Goal: Task Accomplishment & Management: Use online tool/utility

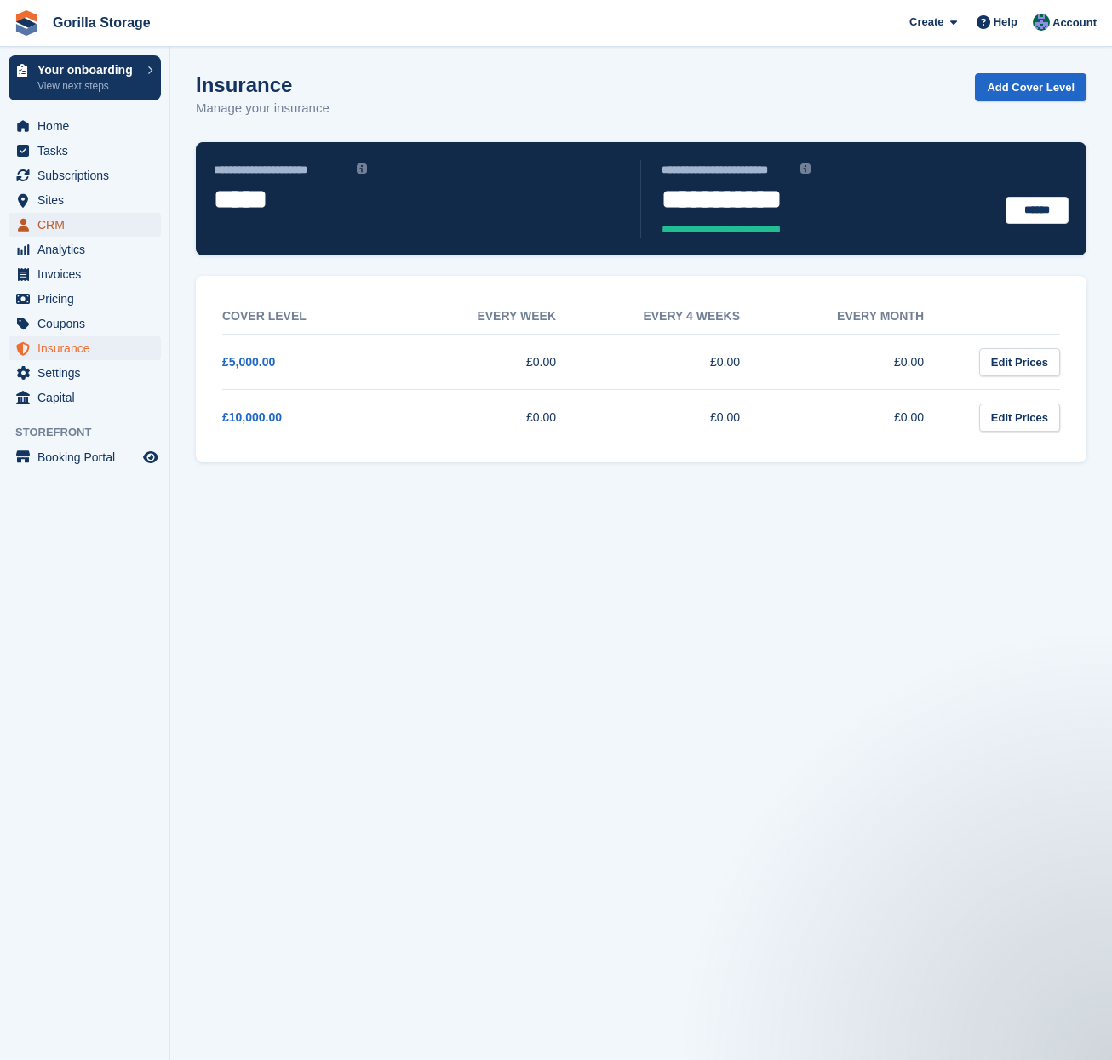
click at [60, 221] on span "CRM" at bounding box center [88, 225] width 102 height 24
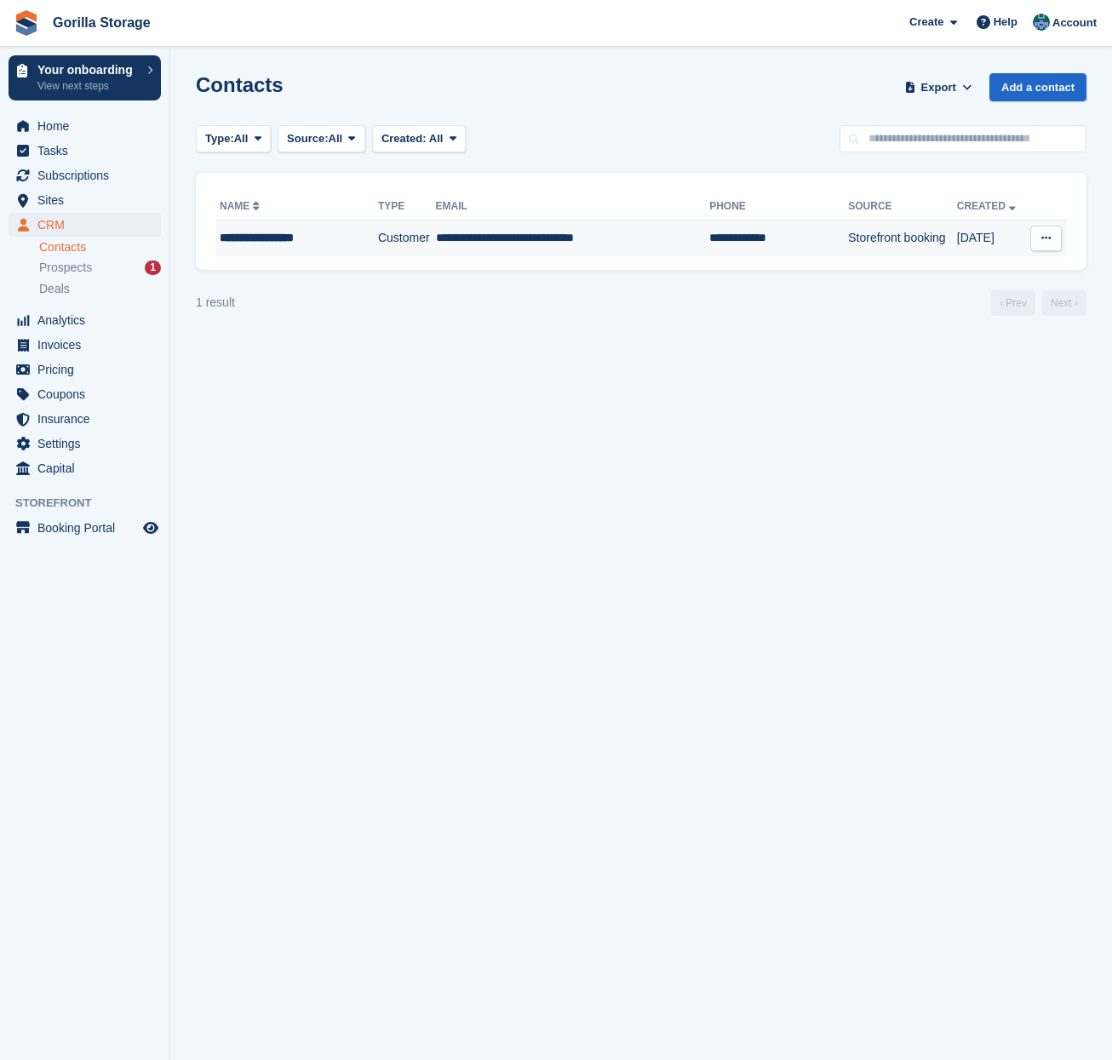
click at [779, 234] on td "**********" at bounding box center [778, 239] width 139 height 36
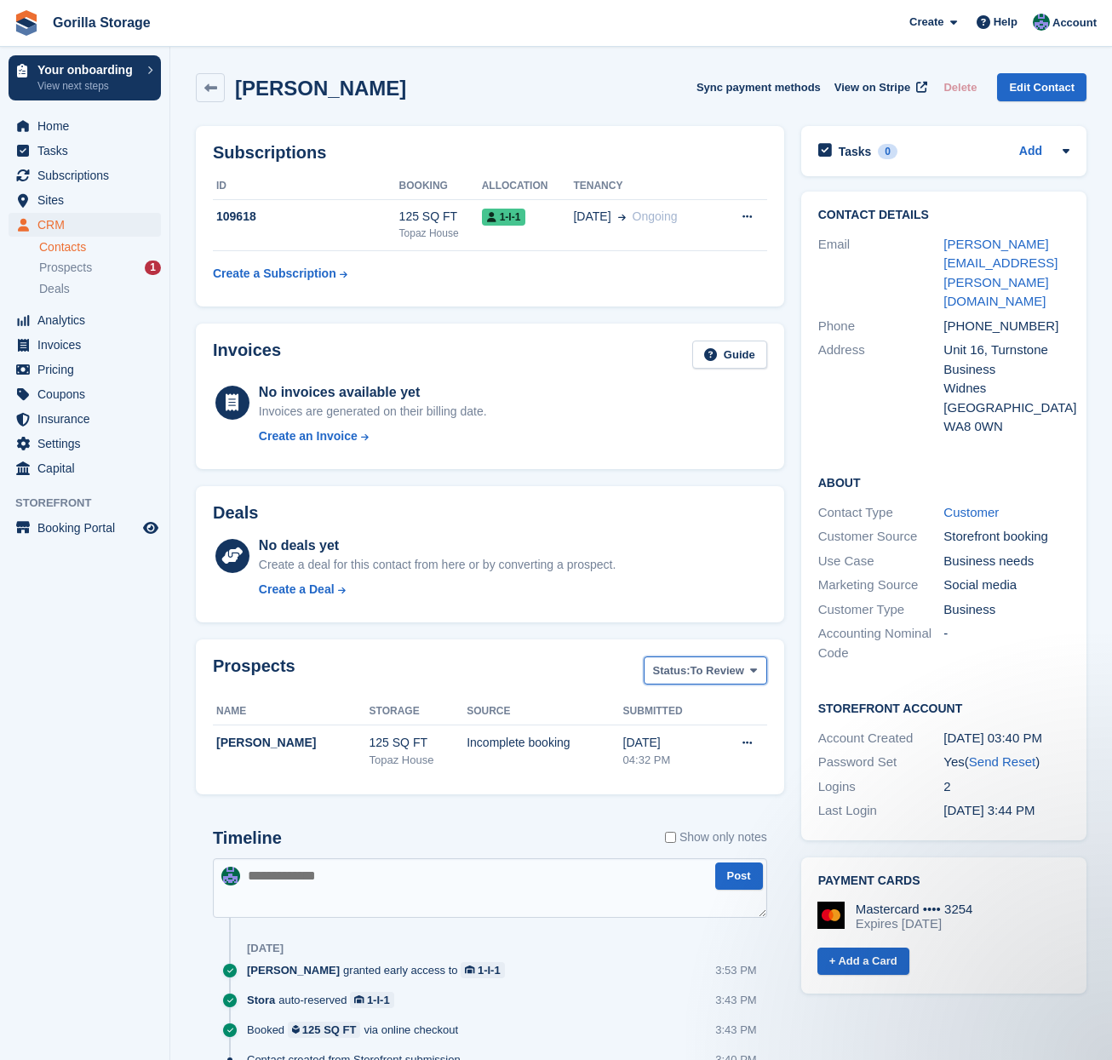
click at [754, 673] on icon at bounding box center [753, 670] width 7 height 11
click at [589, 418] on div "No invoices available yet Invoices are generated on their billing date. Create …" at bounding box center [513, 417] width 508 height 70
click at [762, 83] on button "Sync payment methods" at bounding box center [758, 87] width 124 height 28
click at [748, 224] on button at bounding box center [747, 217] width 32 height 26
click at [692, 173] on th "Tenancy" at bounding box center [645, 186] width 144 height 27
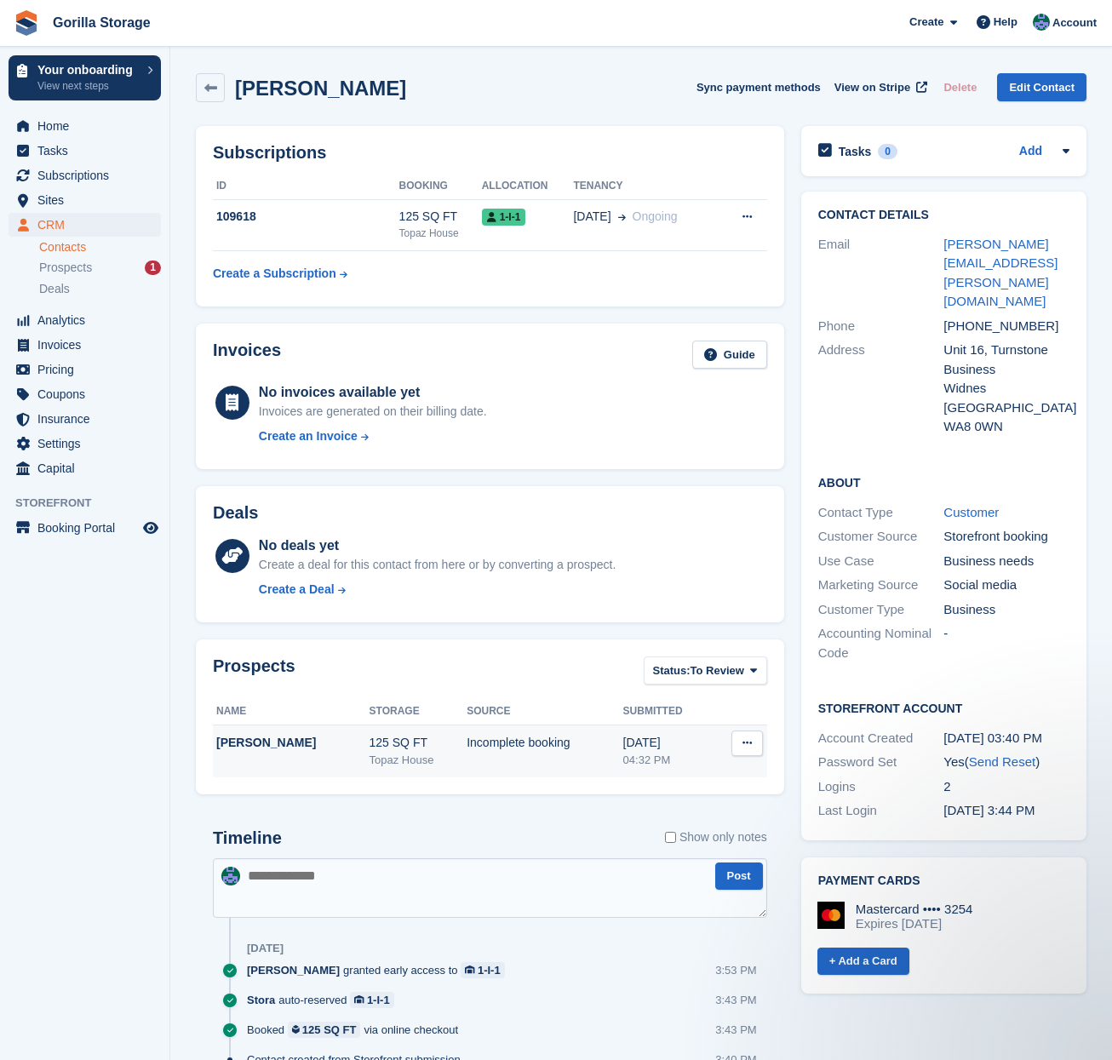
scroll to position [3, 0]
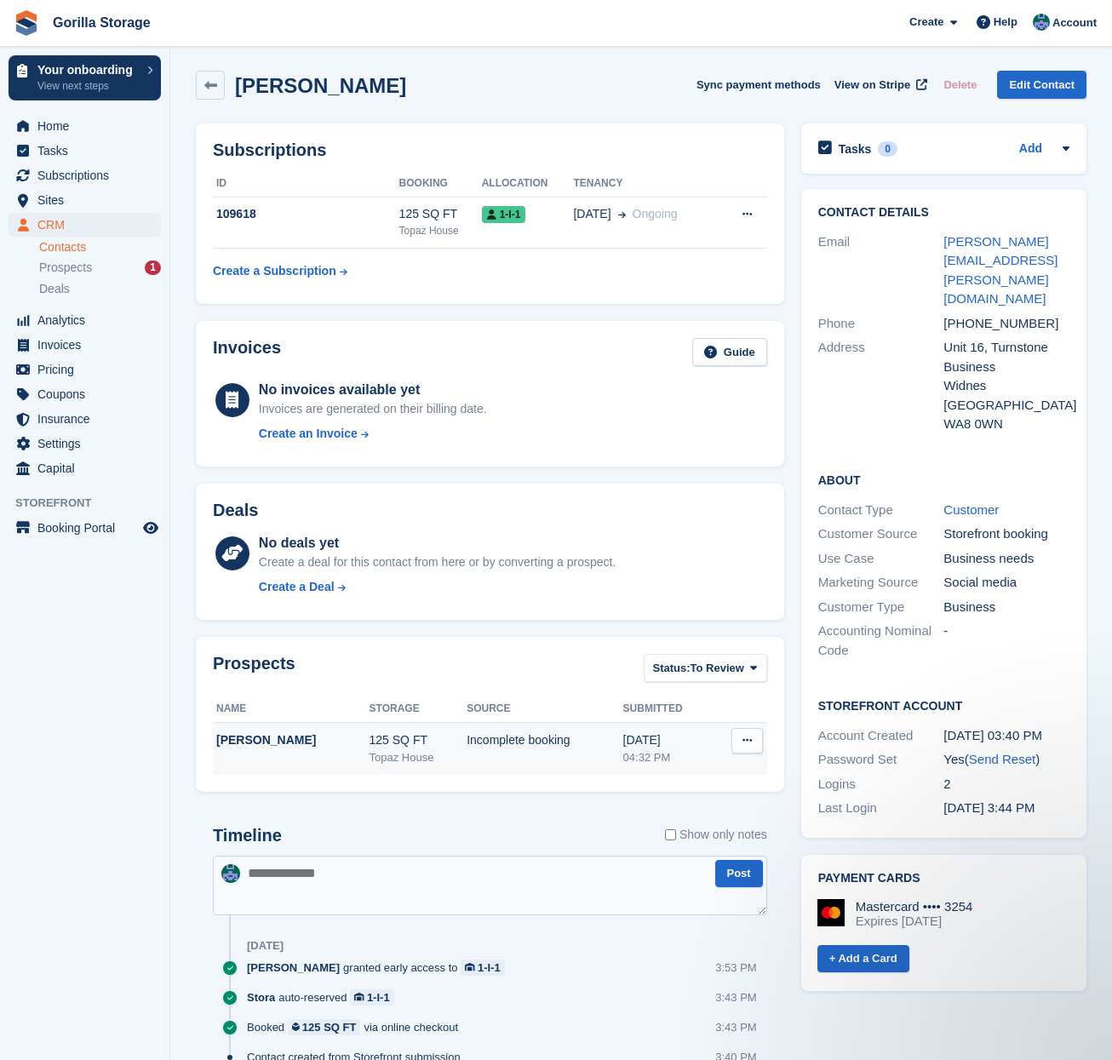
click at [488, 761] on td "Incomplete booking" at bounding box center [545, 748] width 156 height 53
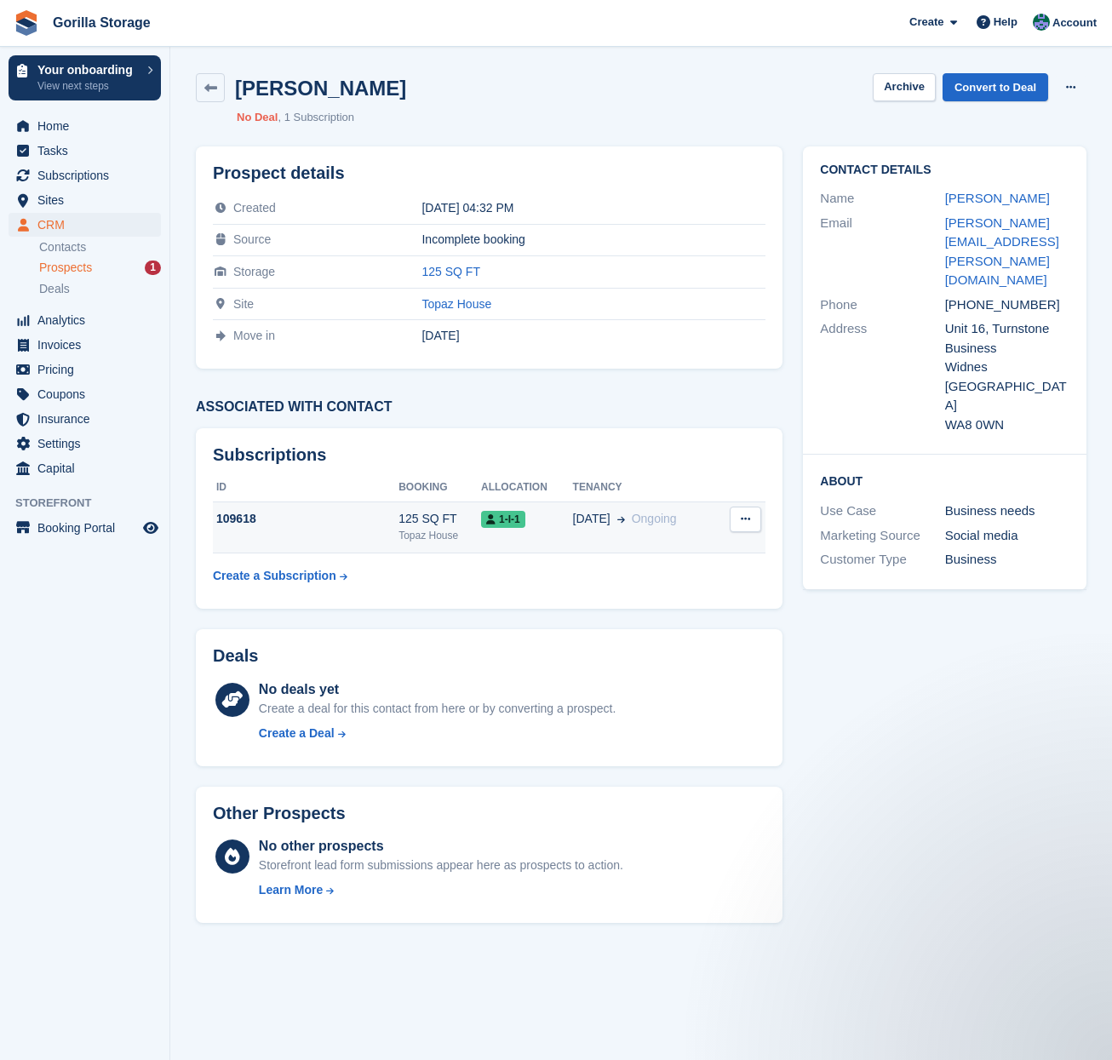
click at [595, 522] on span "[DATE]" at bounding box center [591, 519] width 37 height 18
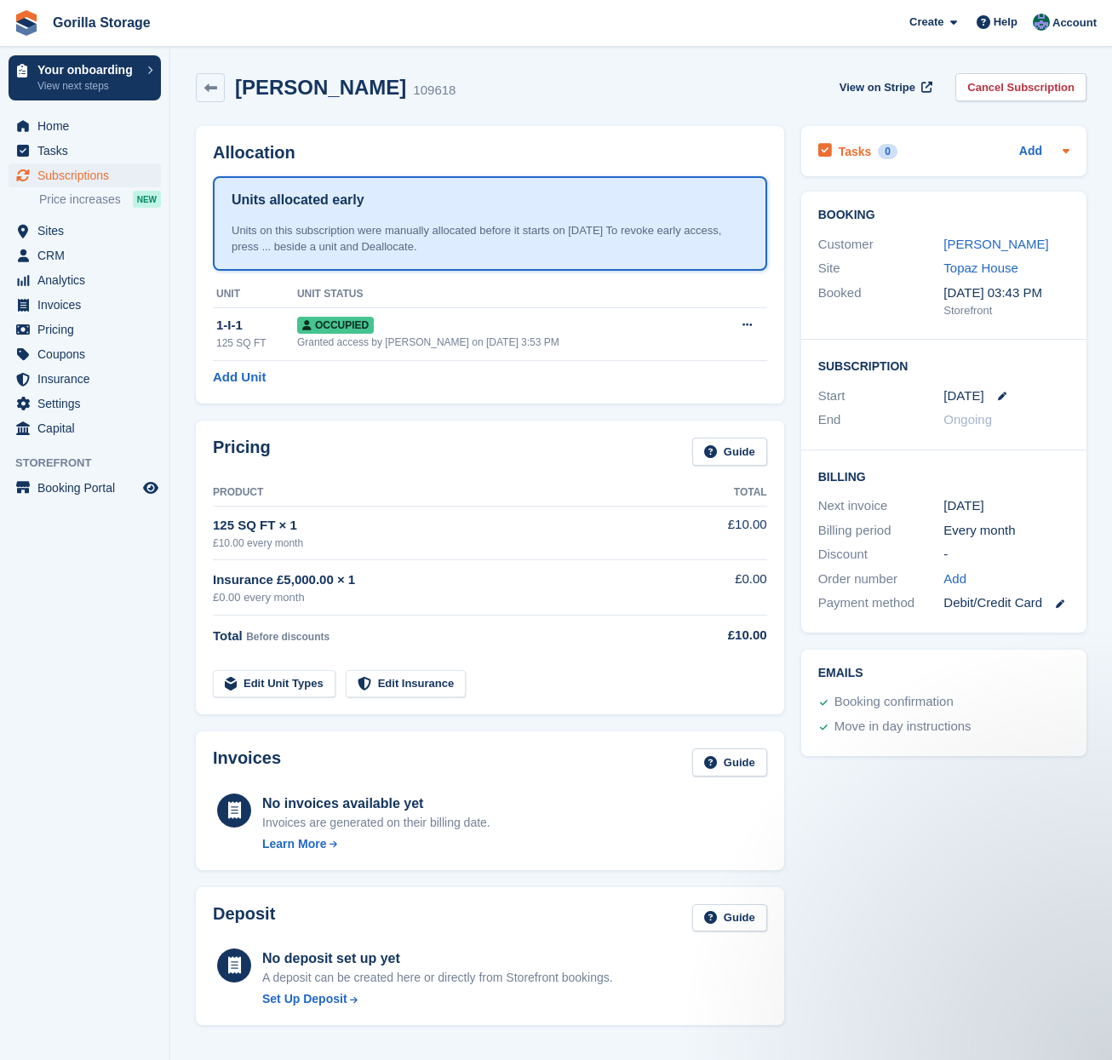
click at [1065, 150] on icon at bounding box center [1066, 151] width 7 height 4
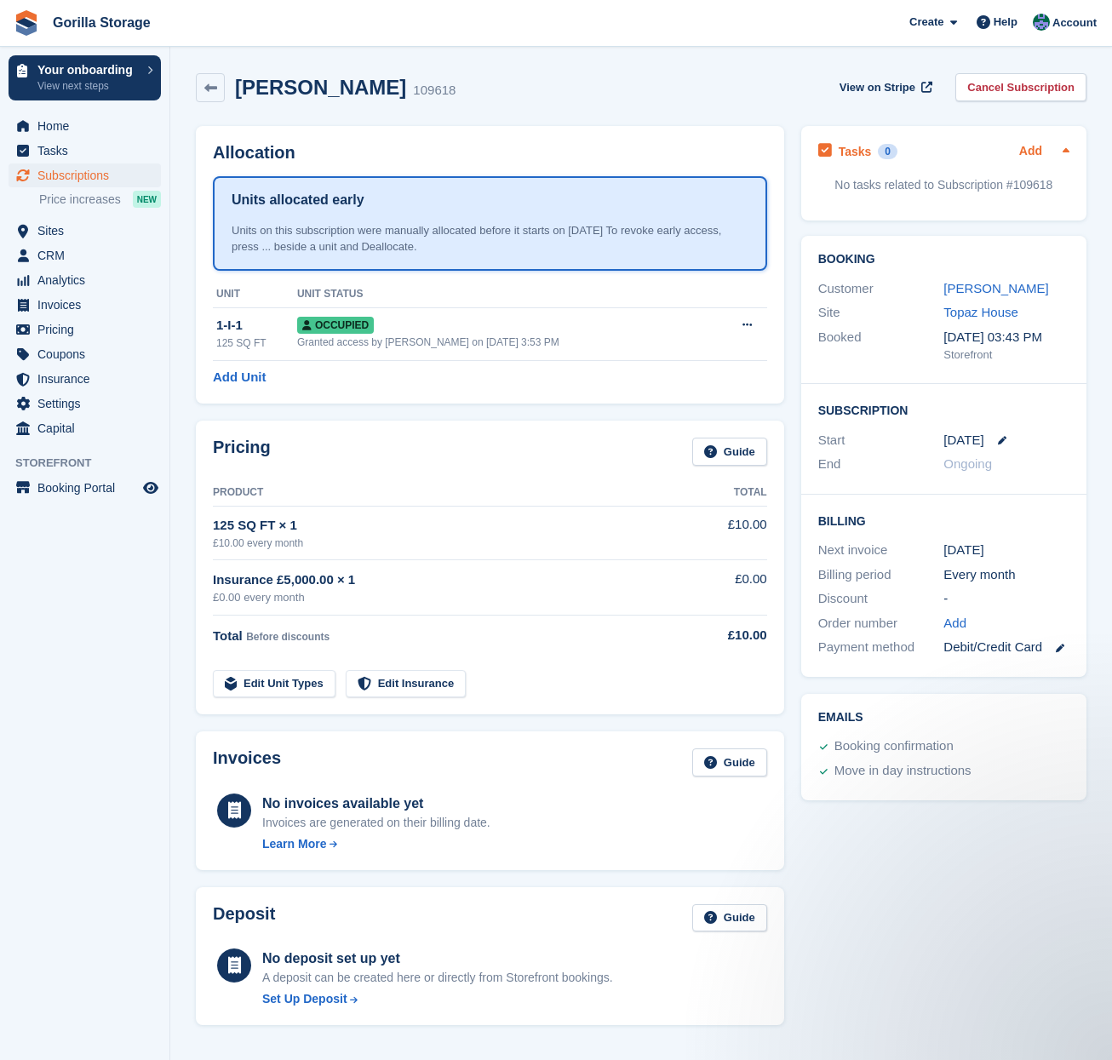
click at [1027, 151] on link "Add" at bounding box center [1030, 152] width 23 height 20
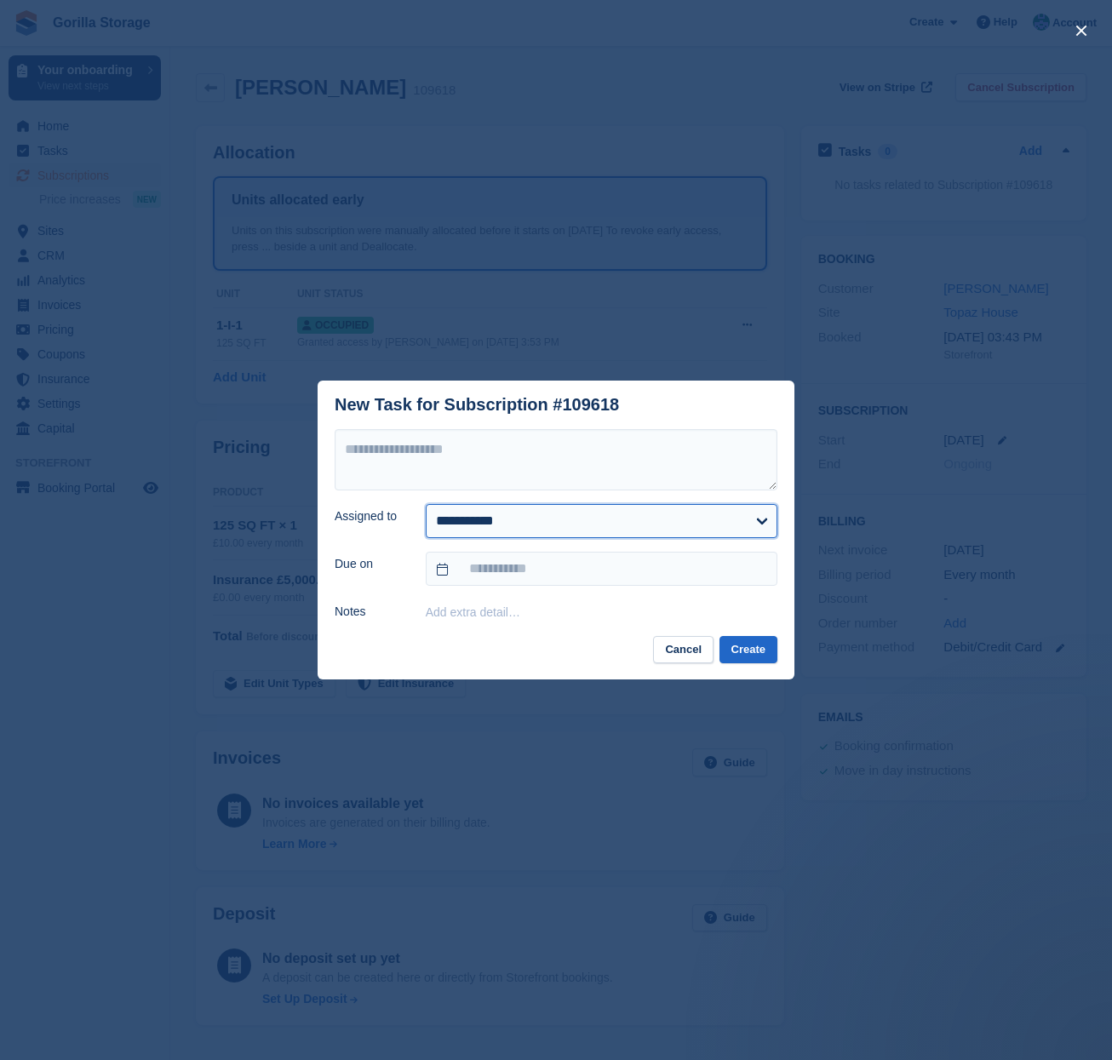
click at [561, 521] on select "**********" at bounding box center [602, 521] width 352 height 34
select select "****"
click at [426, 504] on select "**********" at bounding box center [602, 521] width 352 height 34
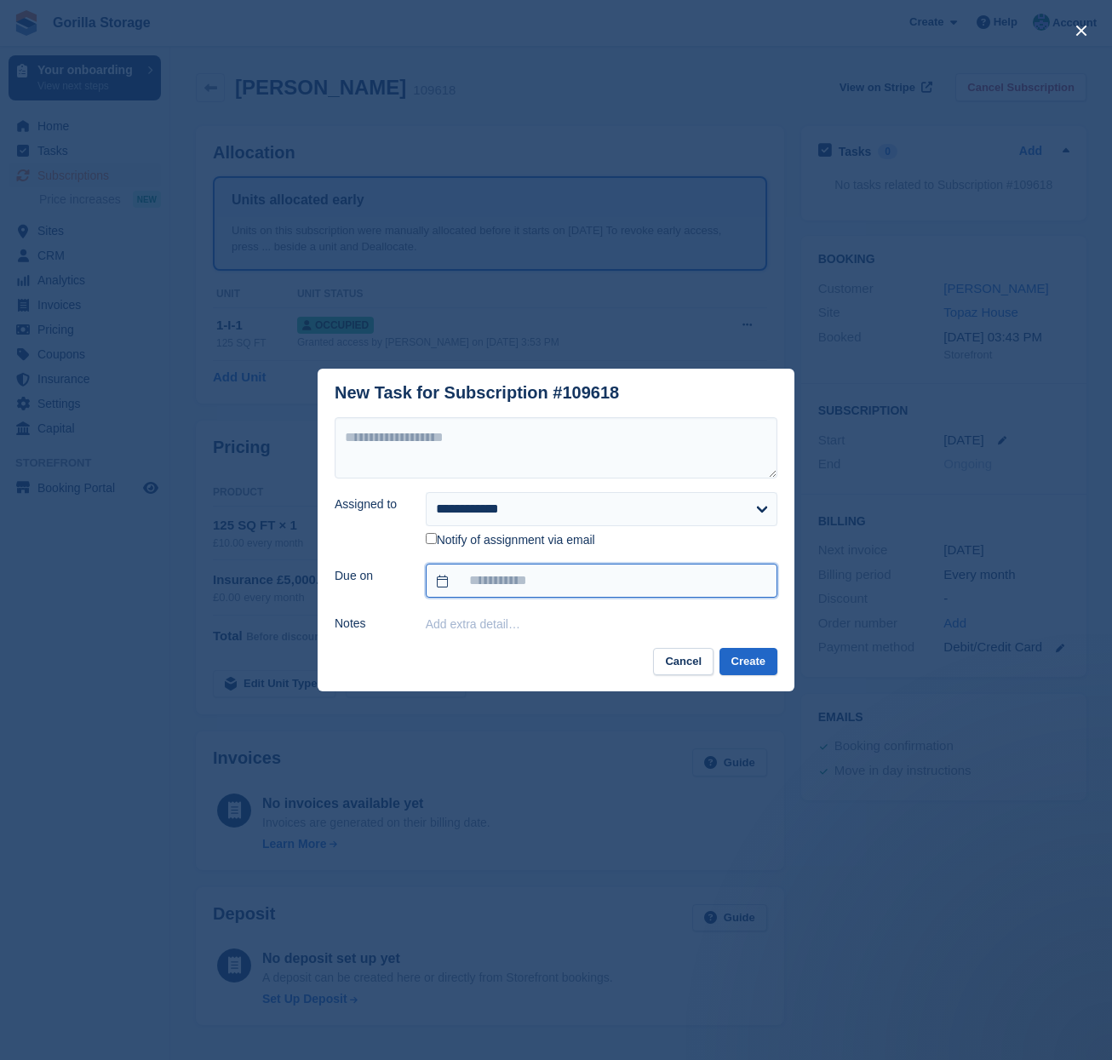
click at [609, 581] on input "text" at bounding box center [602, 581] width 352 height 34
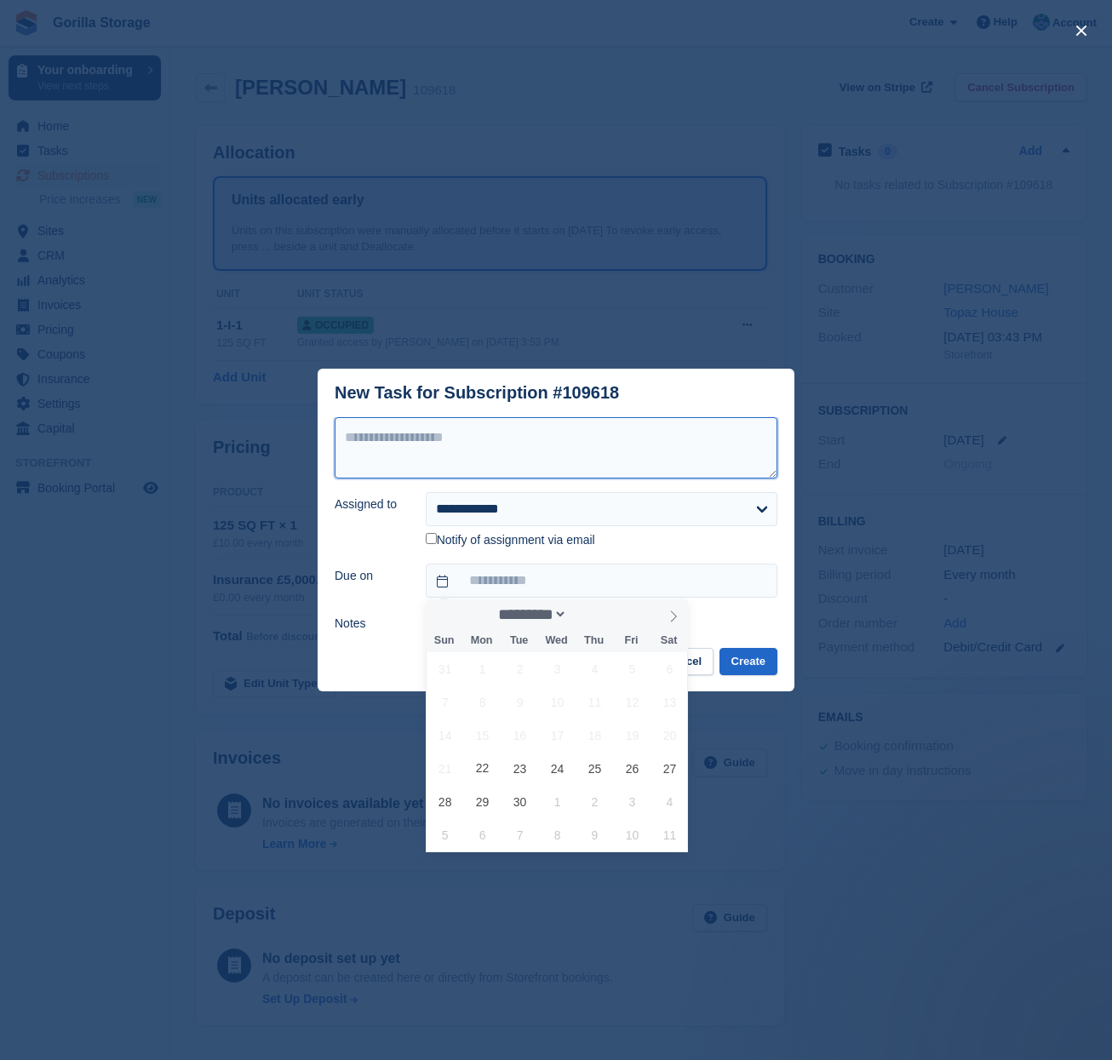
click at [737, 427] on textarea at bounding box center [556, 447] width 443 height 61
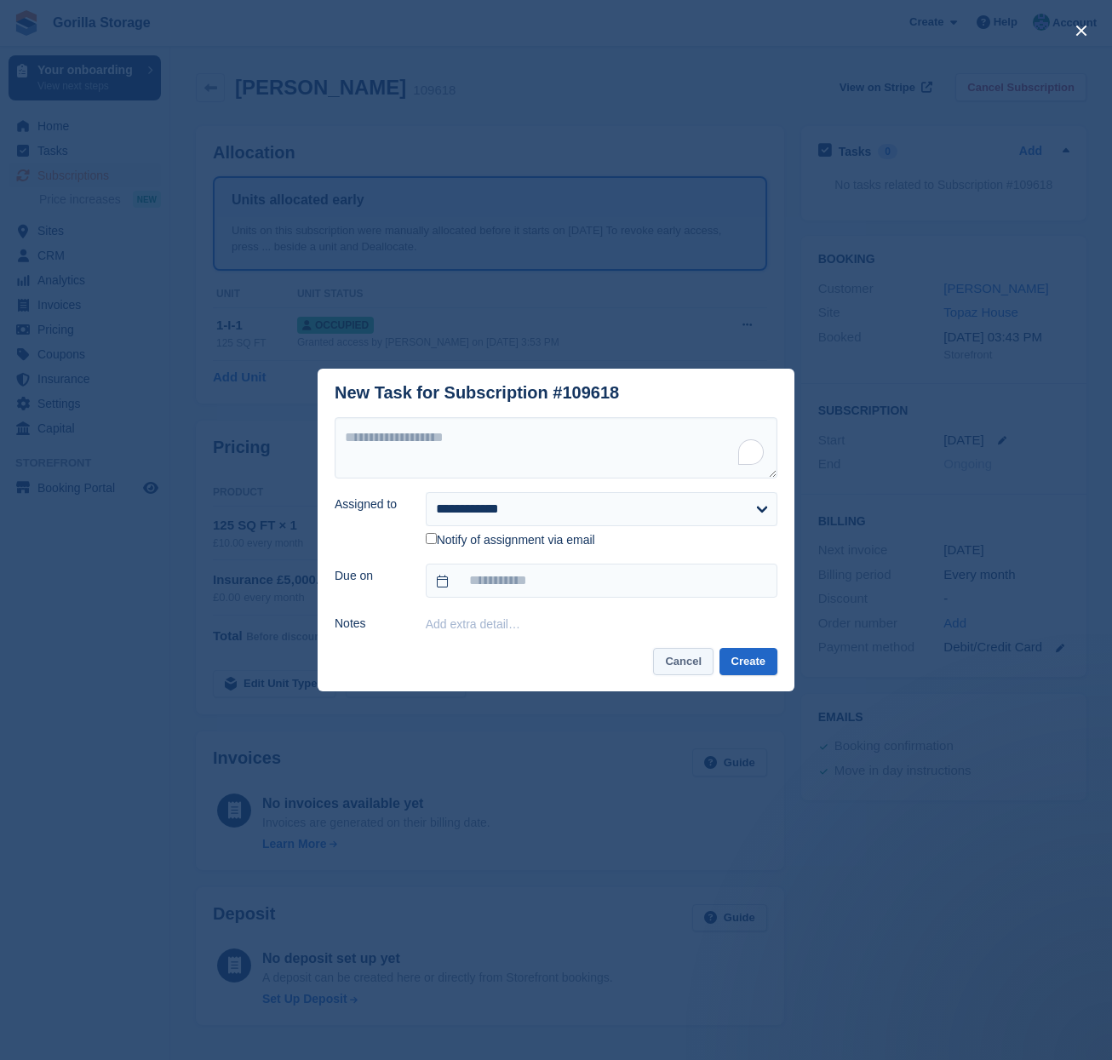
click at [673, 660] on button "Cancel" at bounding box center [683, 662] width 60 height 28
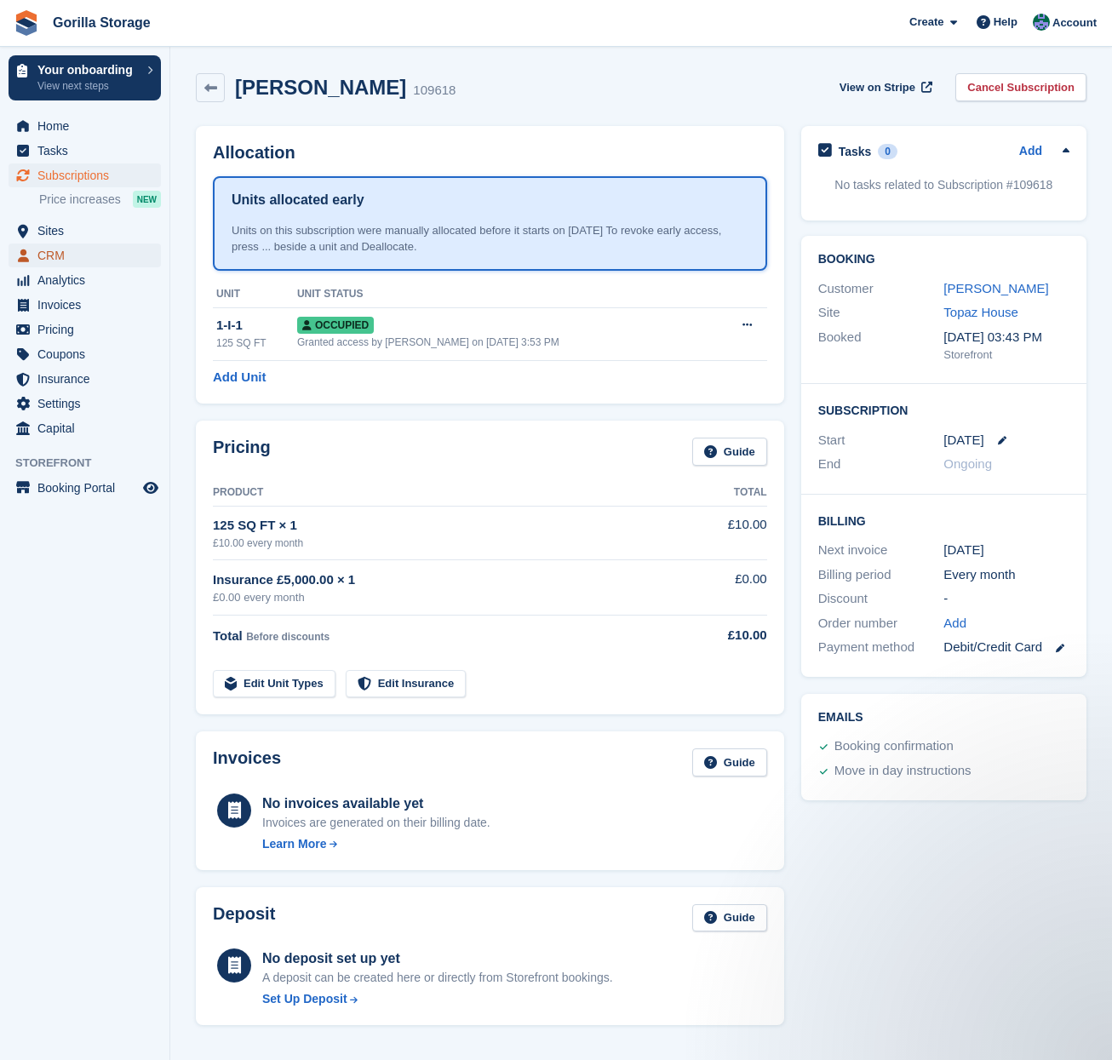
click at [72, 259] on span "CRM" at bounding box center [88, 255] width 102 height 24
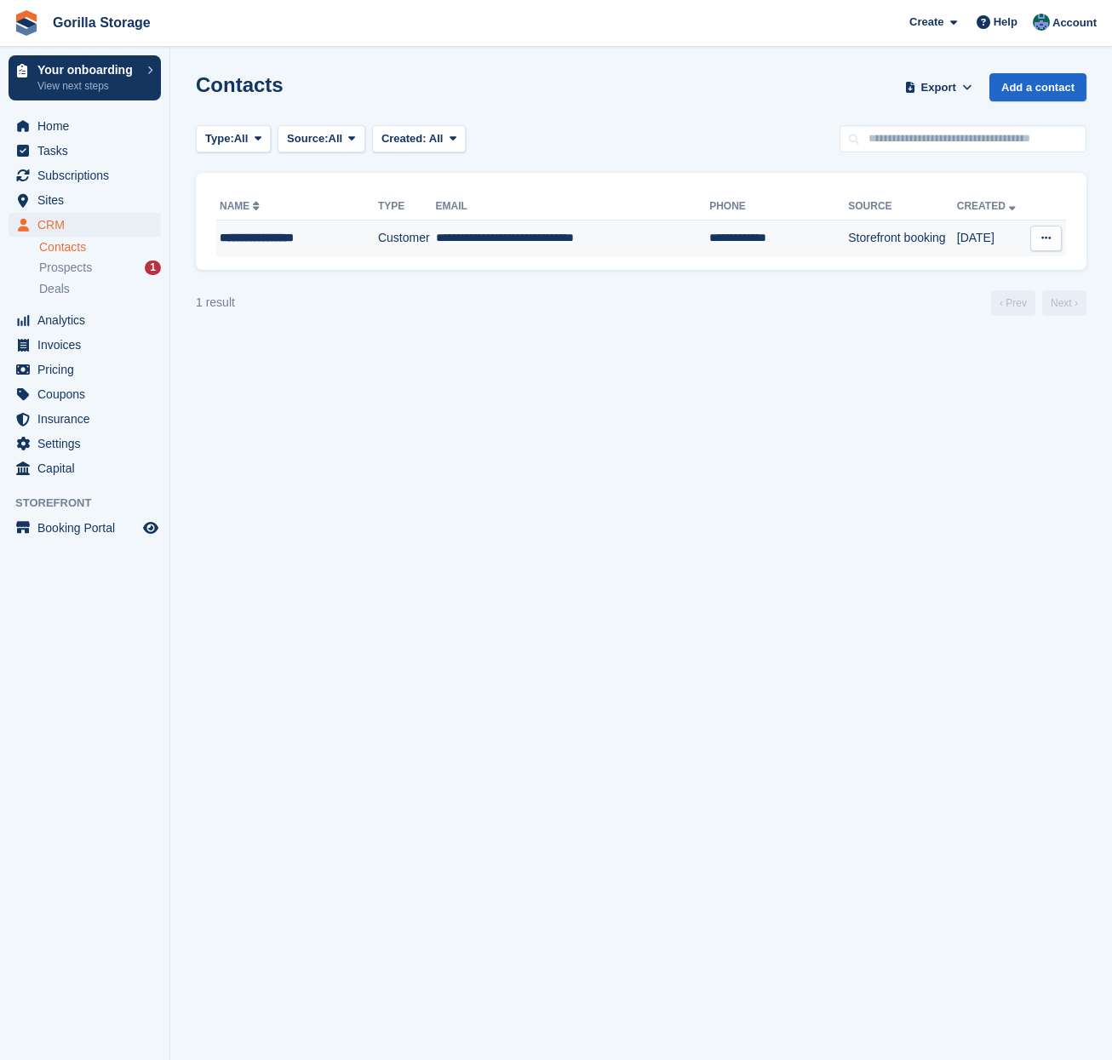
click at [716, 239] on td "**********" at bounding box center [778, 239] width 139 height 36
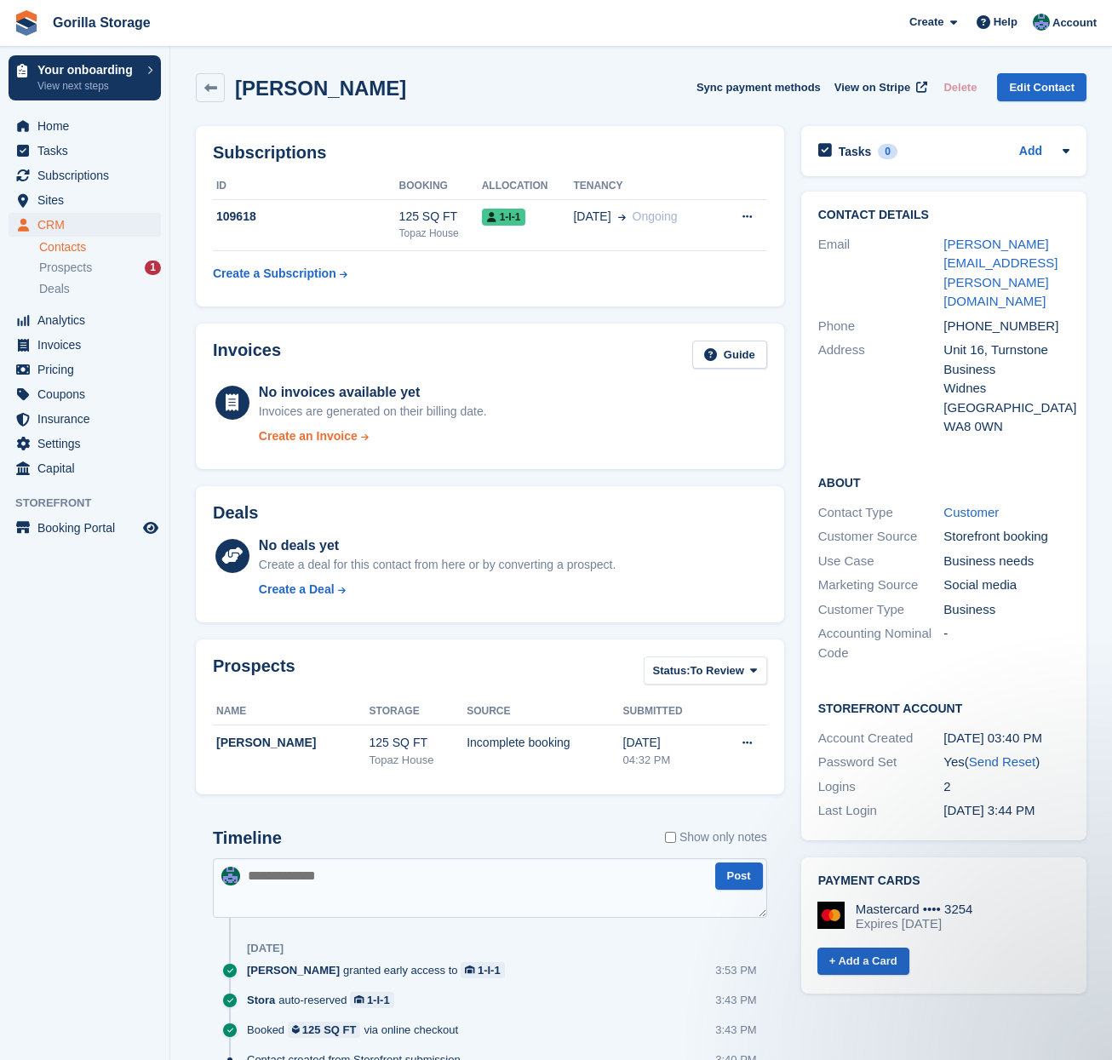
click at [349, 442] on div "Create an Invoice" at bounding box center [308, 436] width 99 height 18
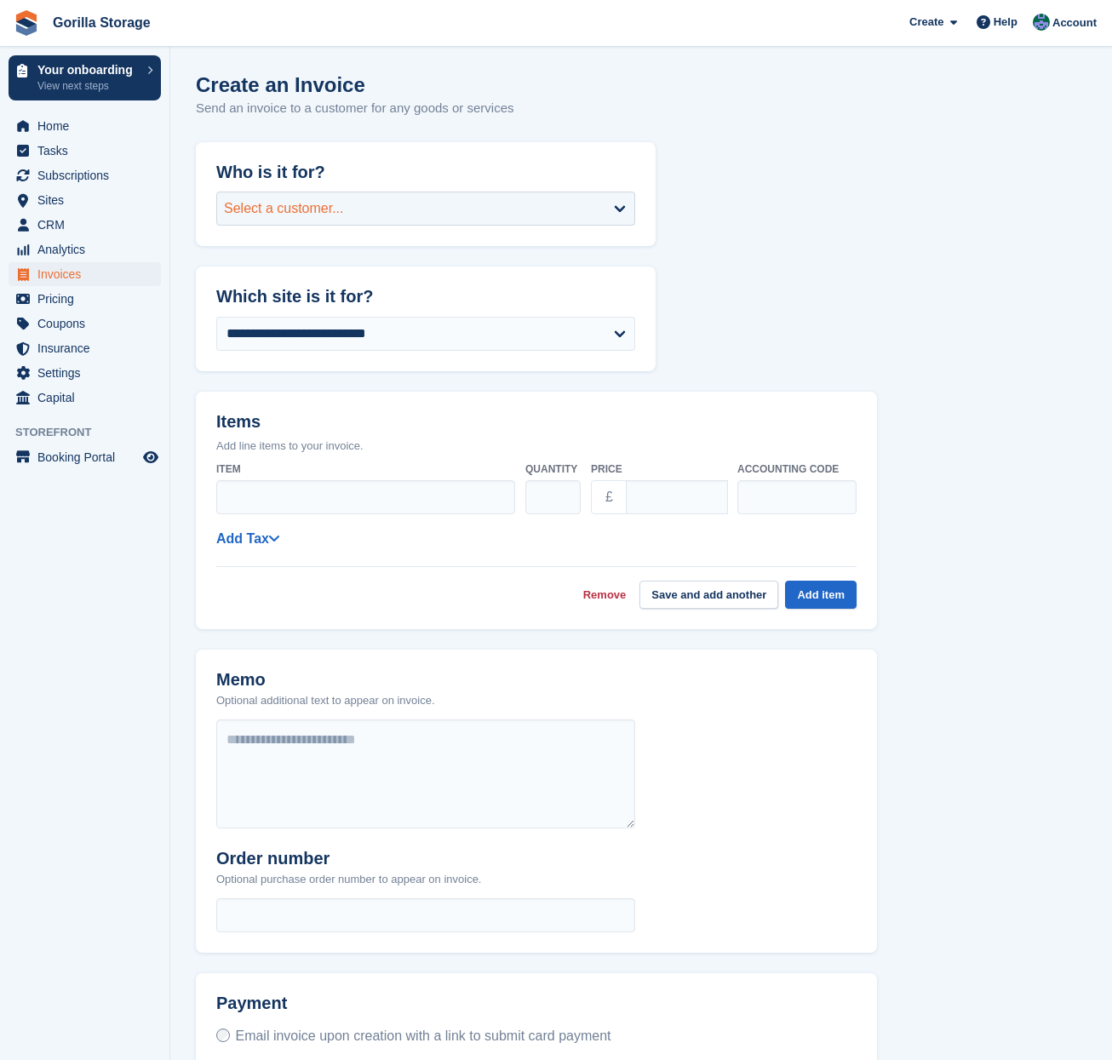
click at [438, 218] on div "Select a customer..." at bounding box center [425, 209] width 419 height 34
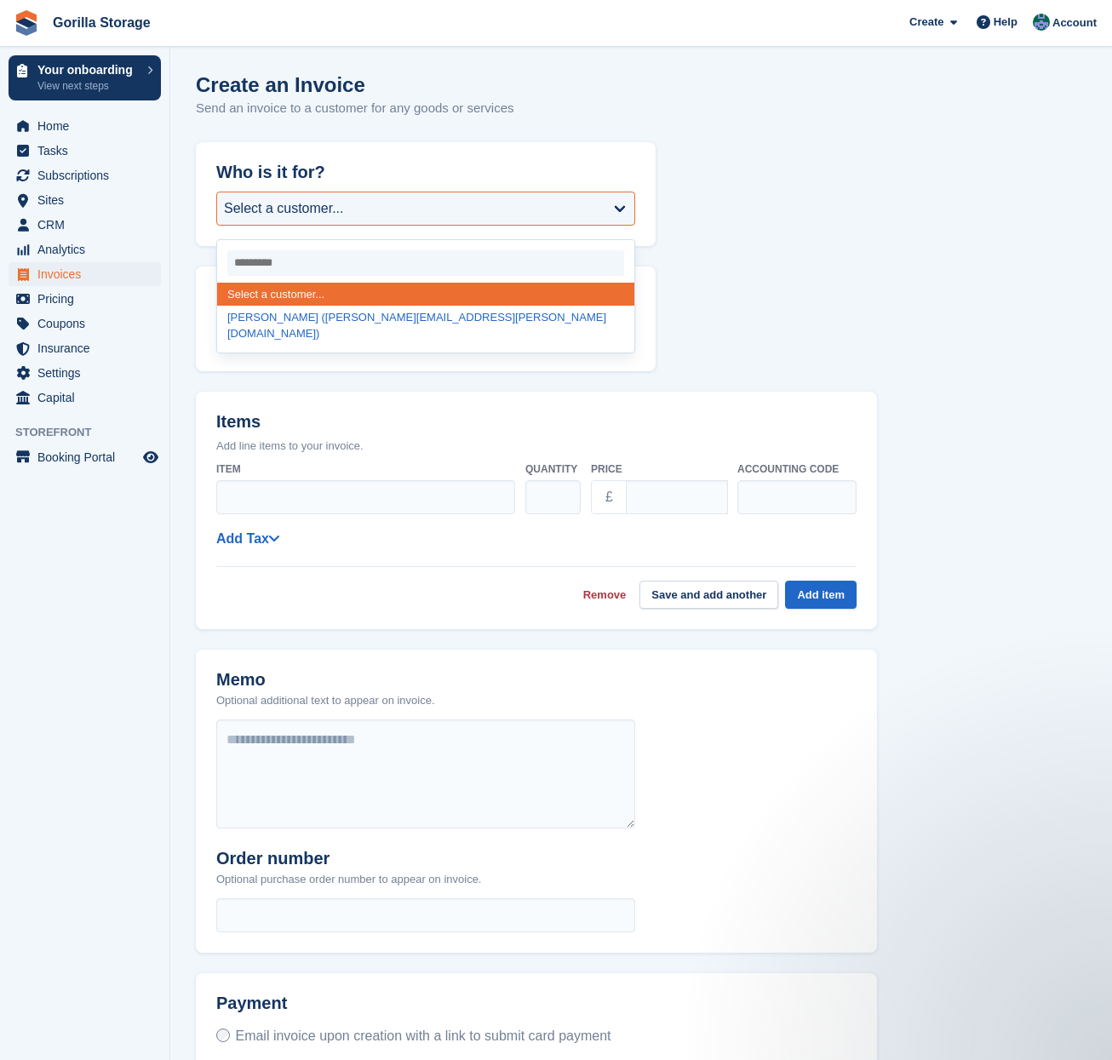
click at [375, 320] on div "Leasha Sutherland (leasha.sutherland@esesolar.co.uk)" at bounding box center [425, 326] width 417 height 40
select select "******"
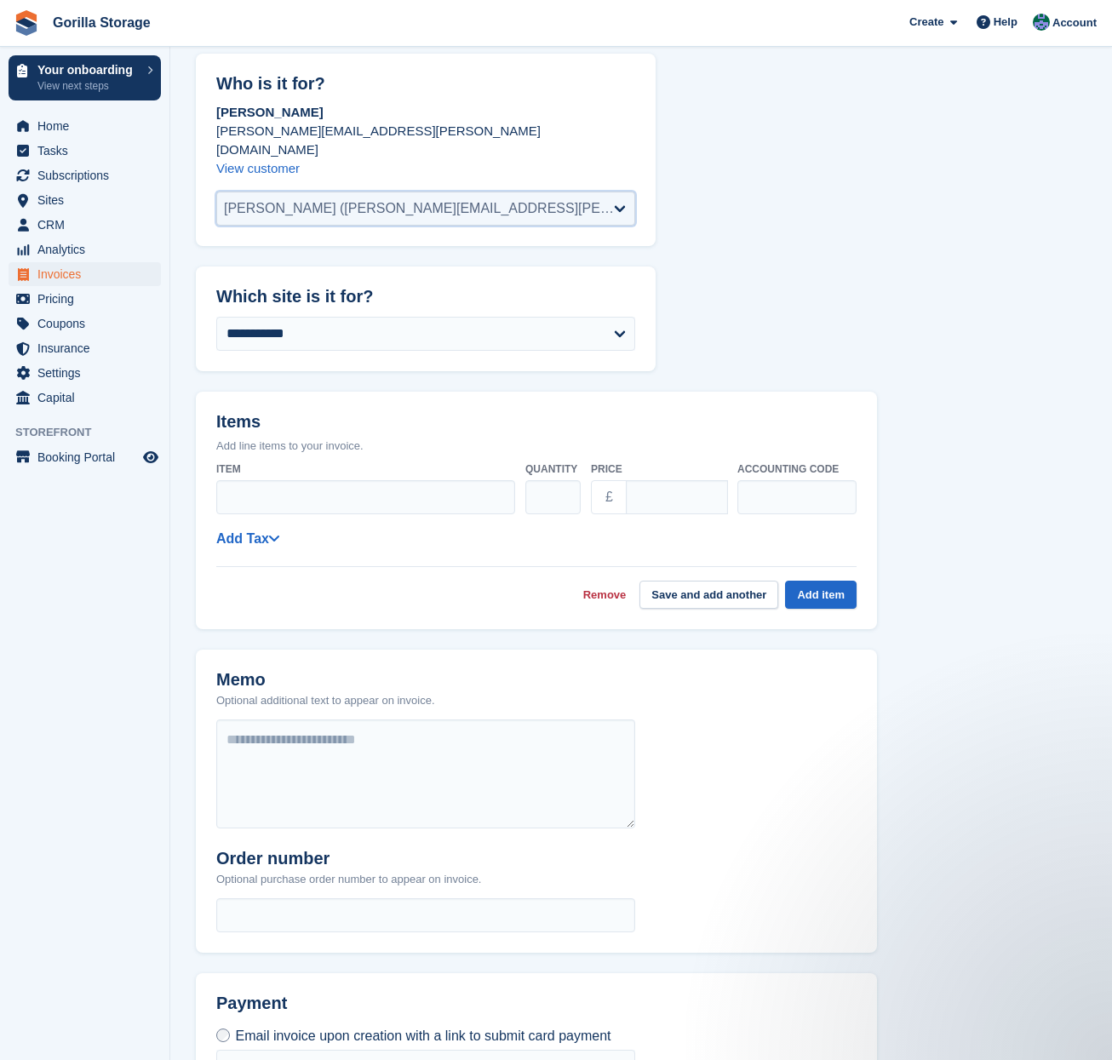
scroll to position [194, 0]
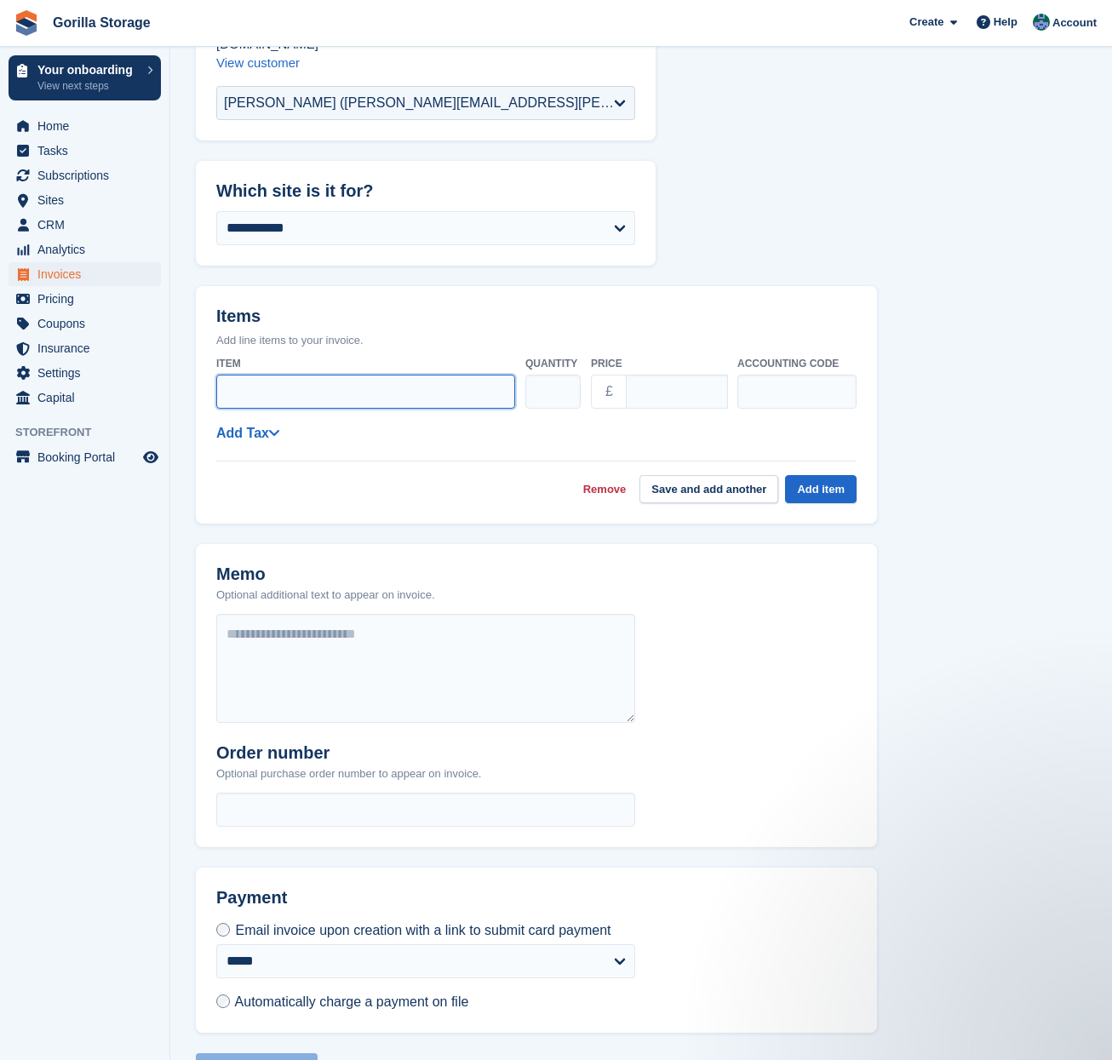
click at [387, 375] on input "Item" at bounding box center [365, 392] width 299 height 34
click at [694, 622] on div "Memo Optional additional text to appear on invoice. Order number Optional purch…" at bounding box center [536, 695] width 681 height 303
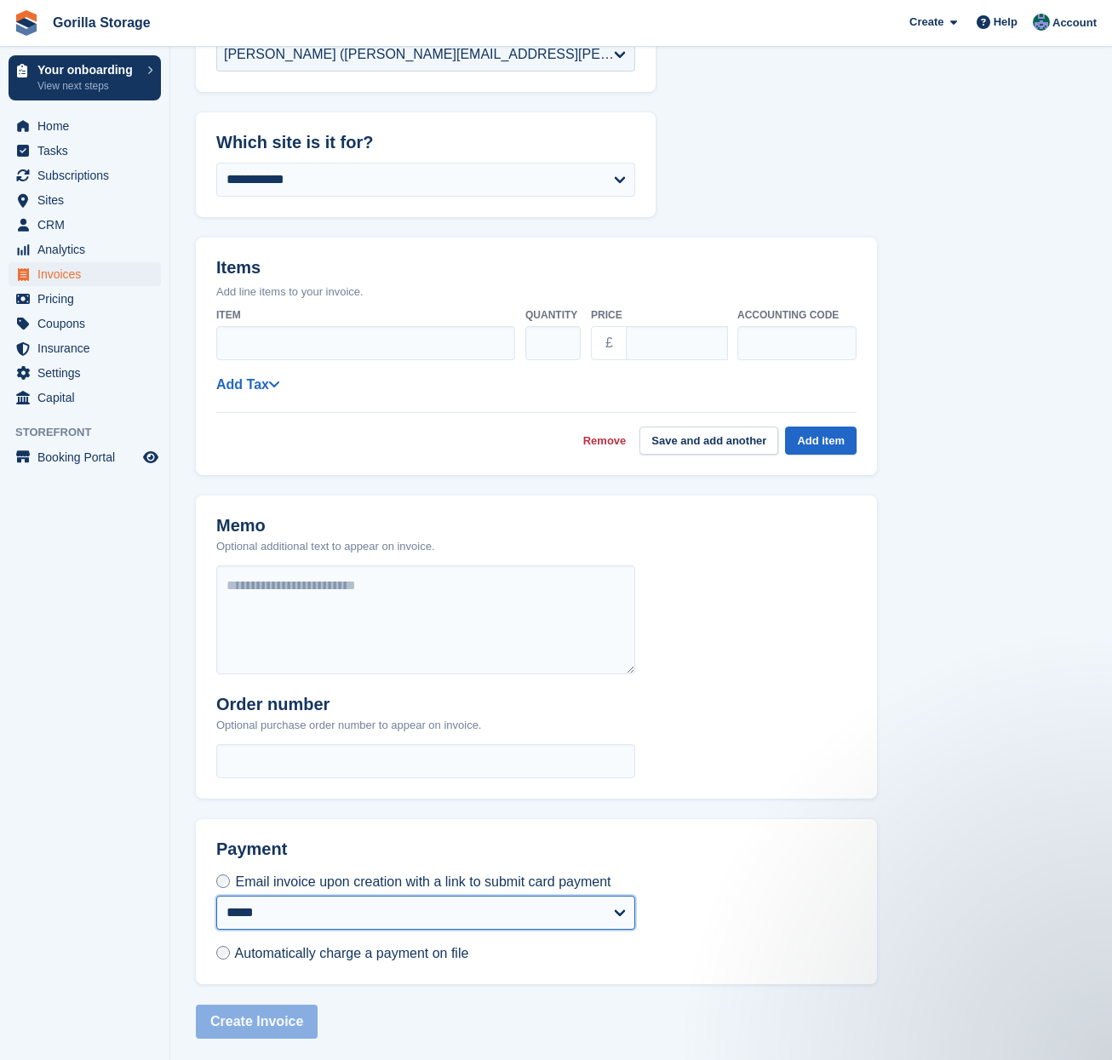
click at [478, 917] on select "**********" at bounding box center [425, 913] width 419 height 34
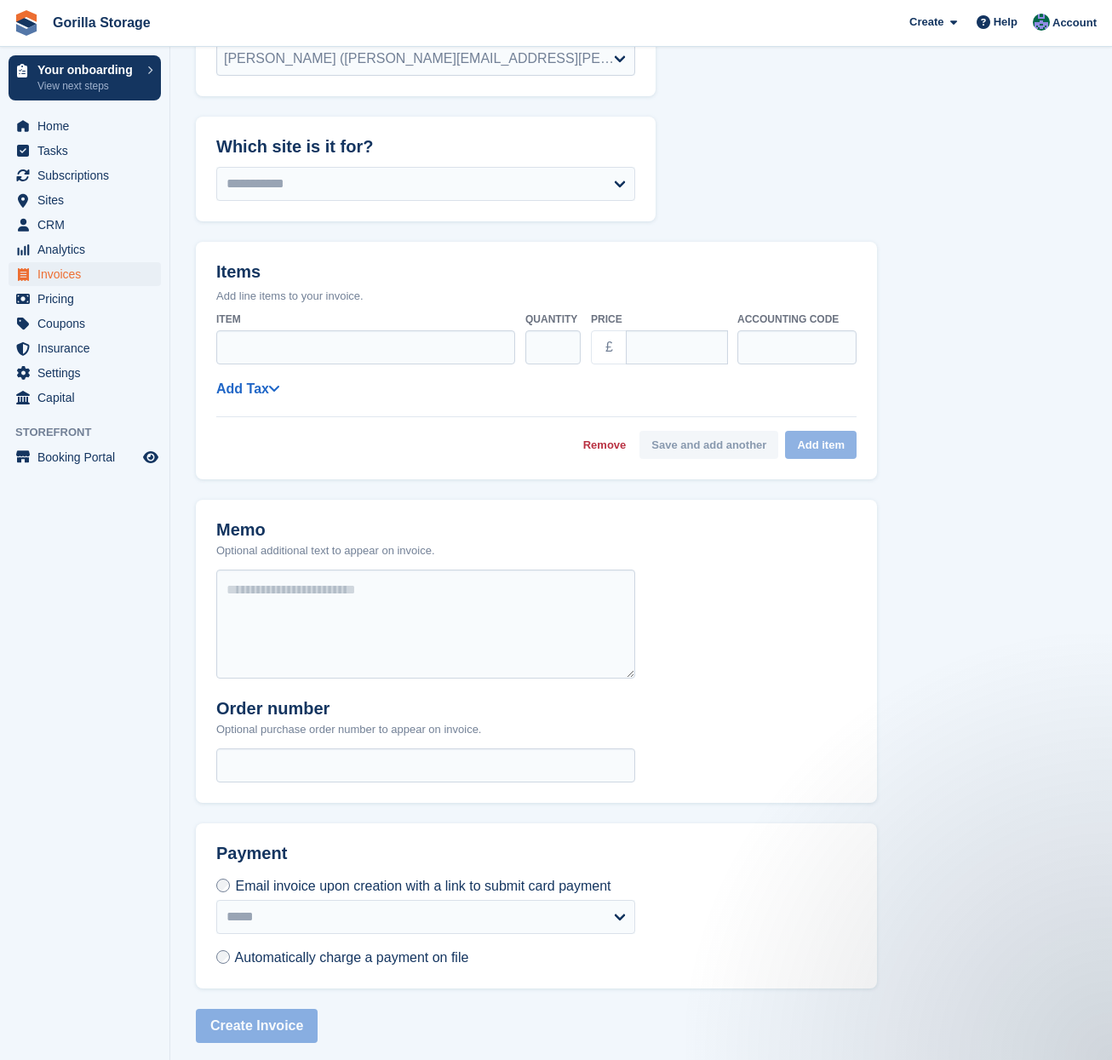
scroll to position [227, 0]
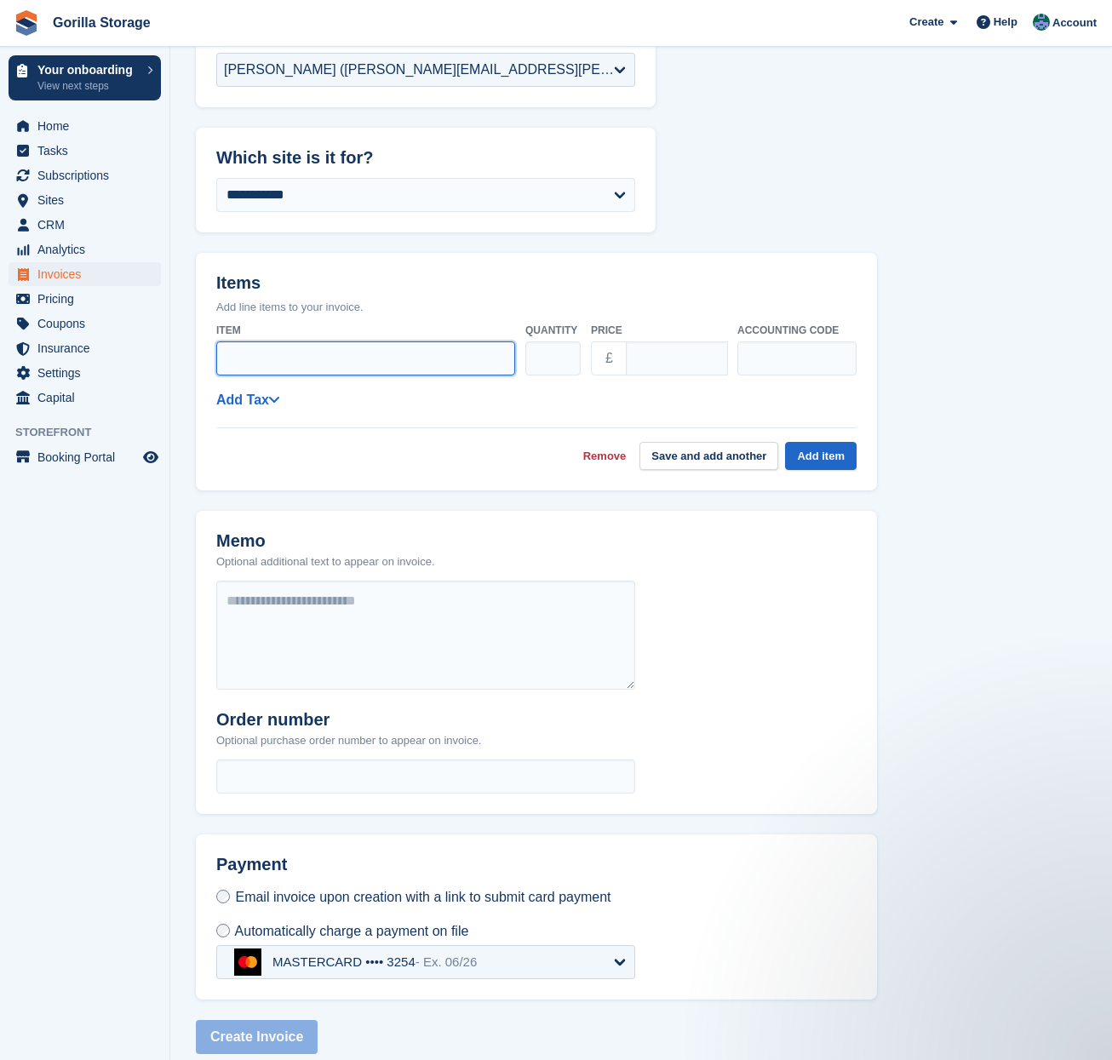
click at [317, 341] on input "Item" at bounding box center [365, 358] width 299 height 34
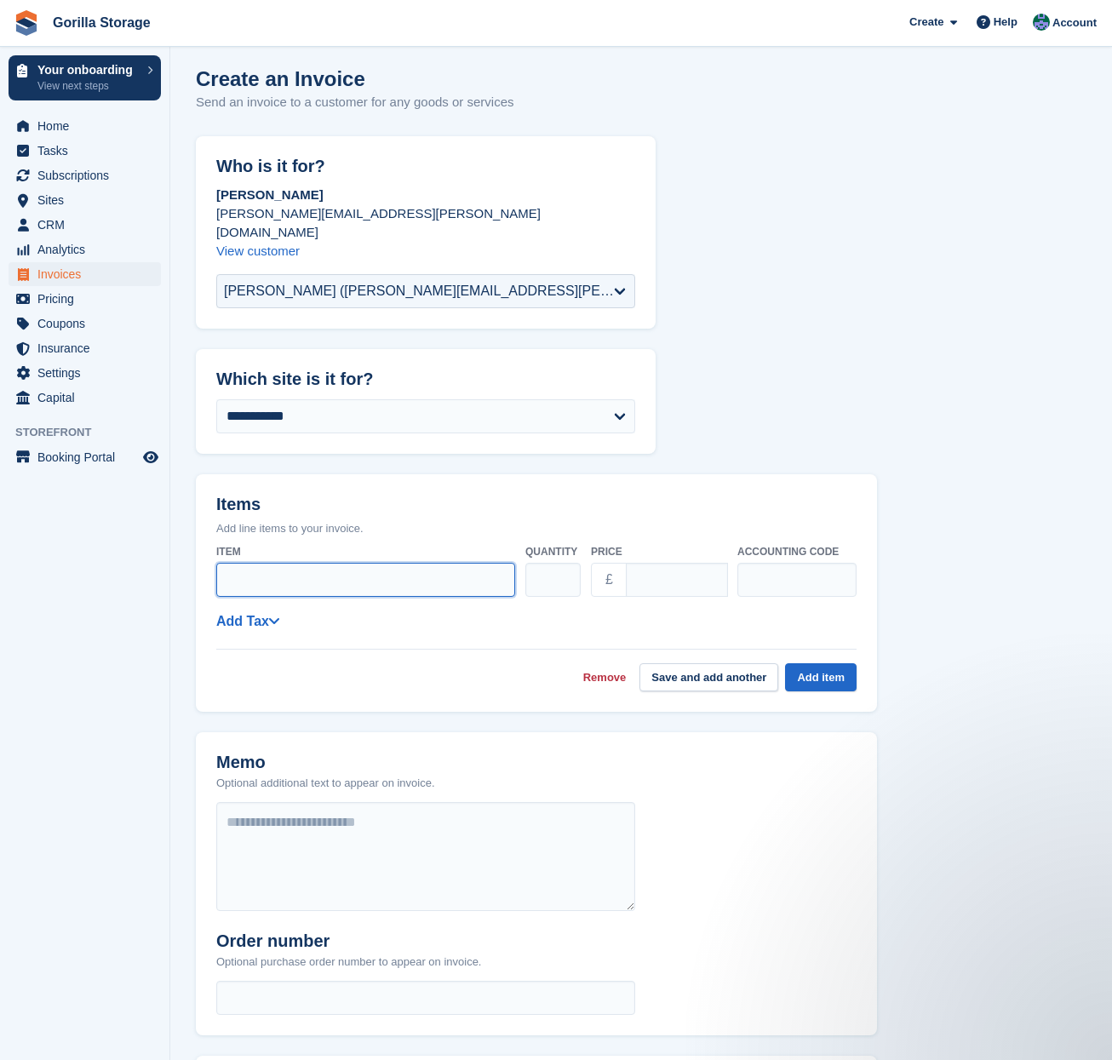
scroll to position [0, 0]
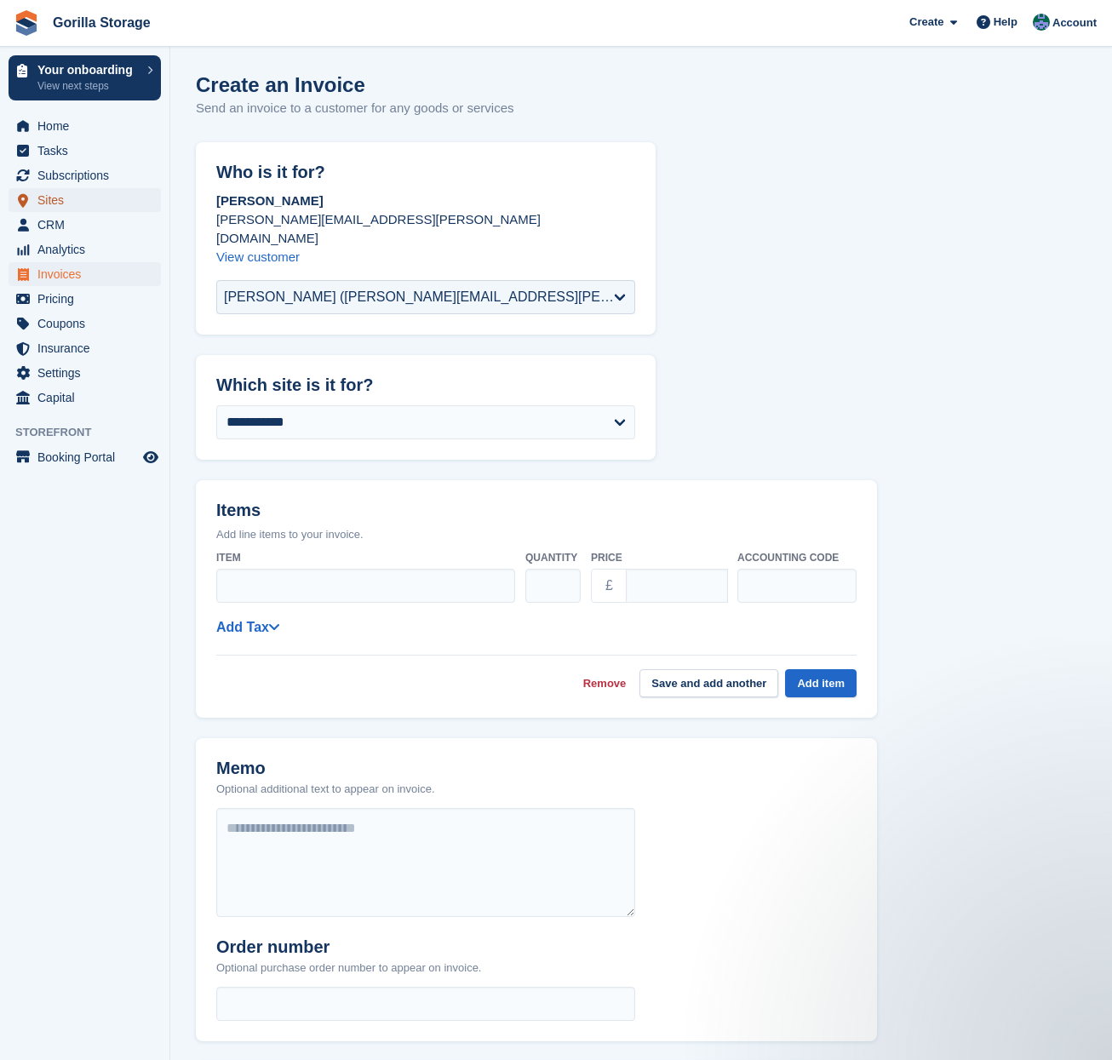
click at [93, 198] on span "Sites" at bounding box center [88, 200] width 102 height 24
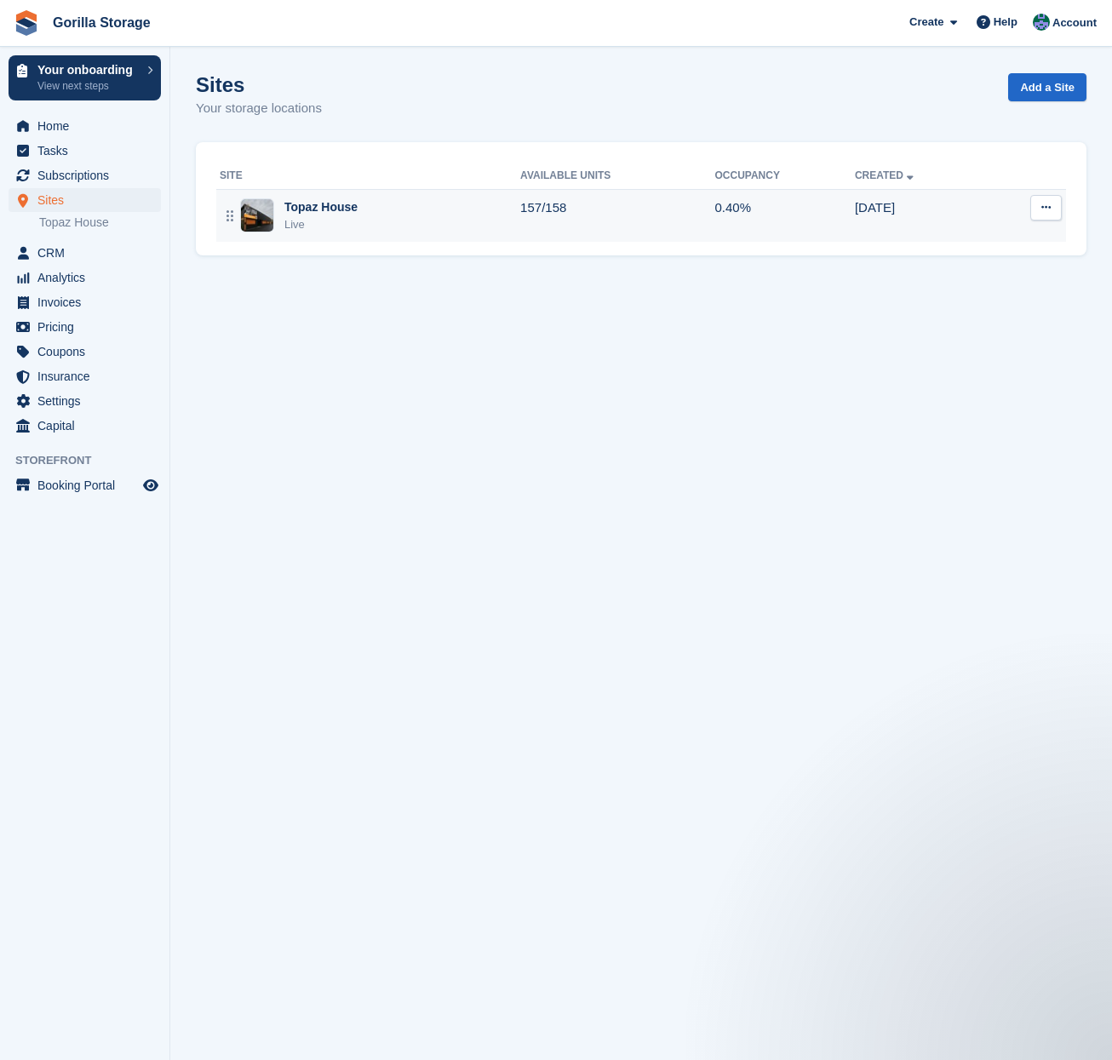
click at [328, 209] on div "Topaz House" at bounding box center [320, 207] width 73 height 18
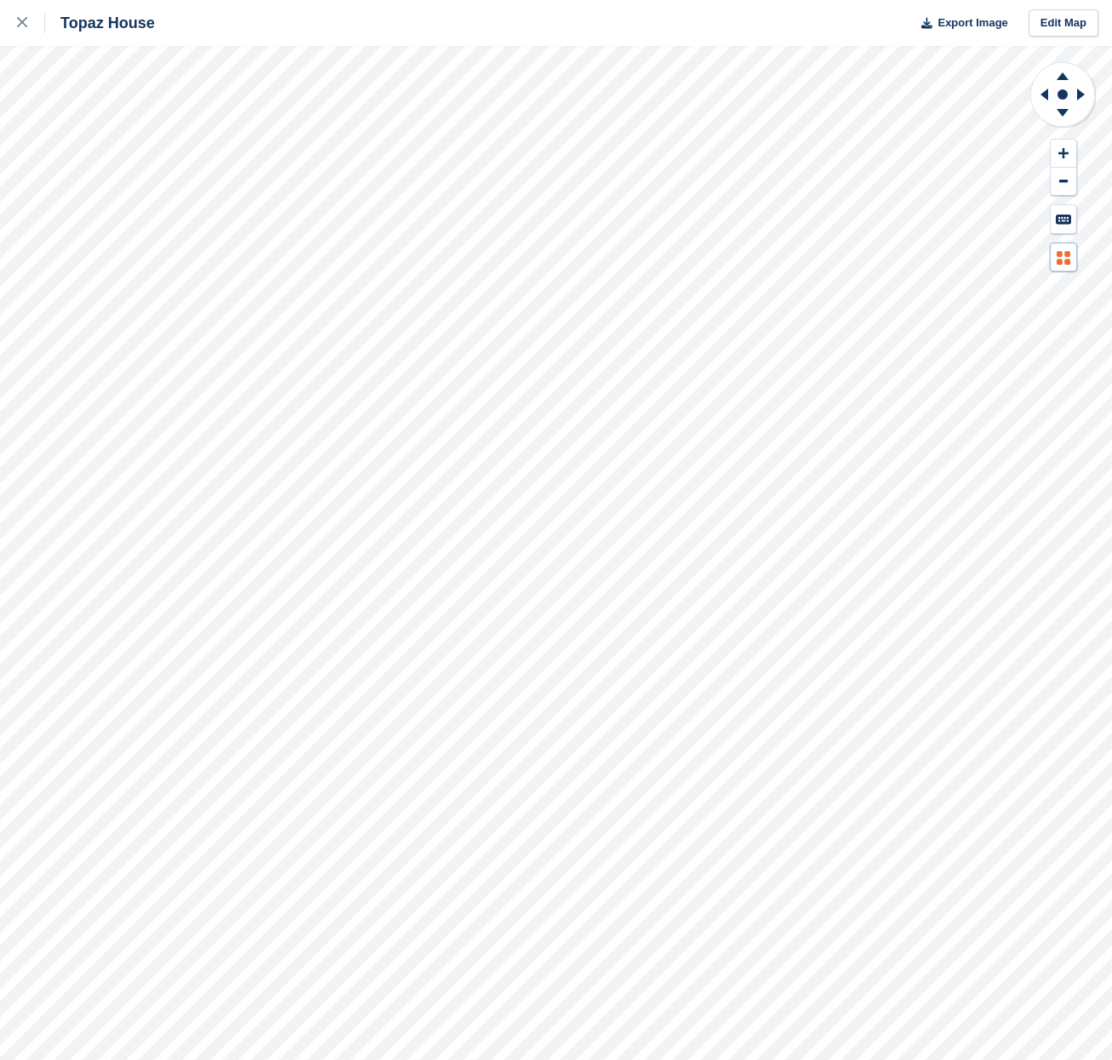
click at [1063, 259] on icon at bounding box center [1064, 258] width 14 height 14
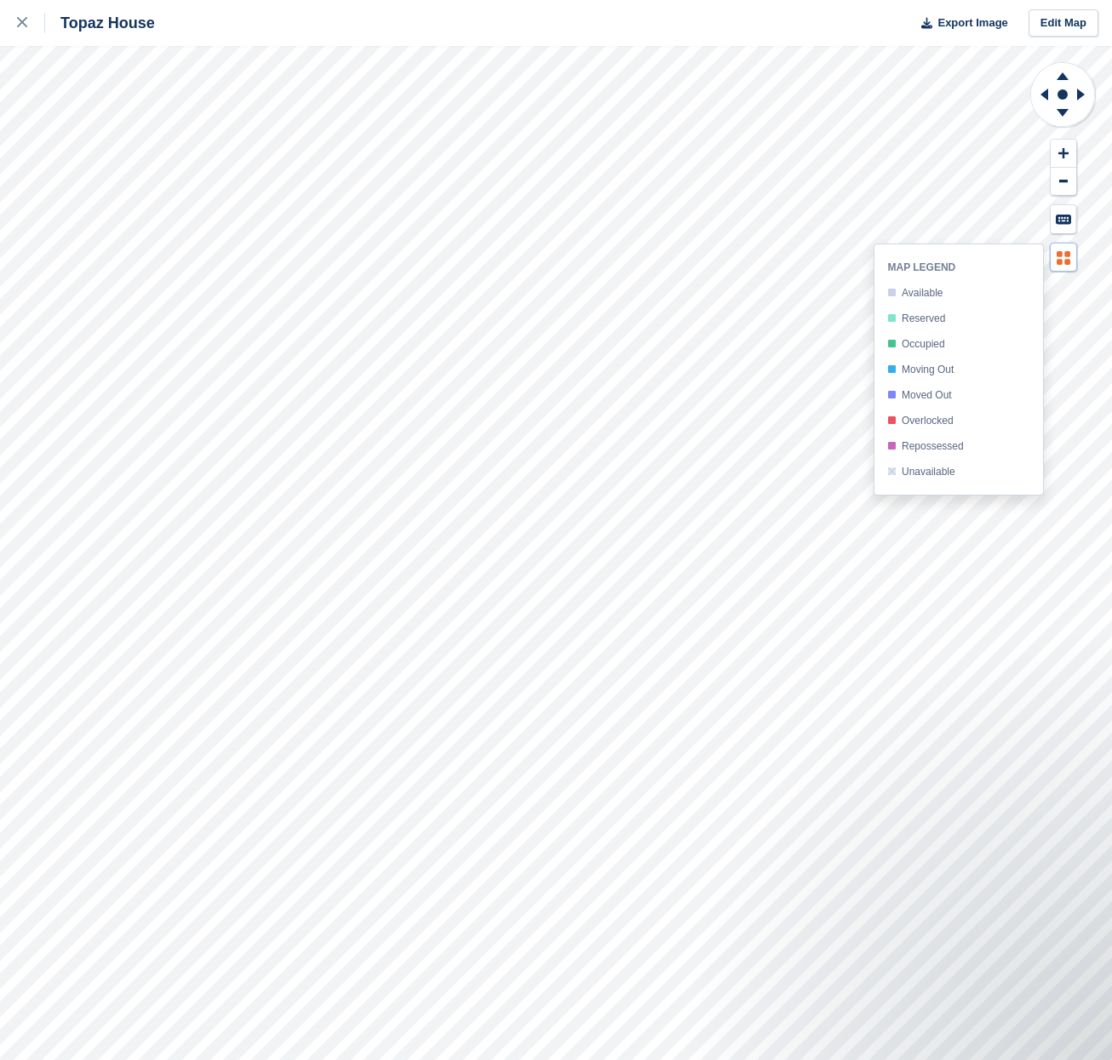
click at [1057, 254] on icon at bounding box center [1060, 254] width 6 height 6
click at [20, 21] on icon at bounding box center [22, 22] width 10 height 10
